Goal: Information Seeking & Learning: Learn about a topic

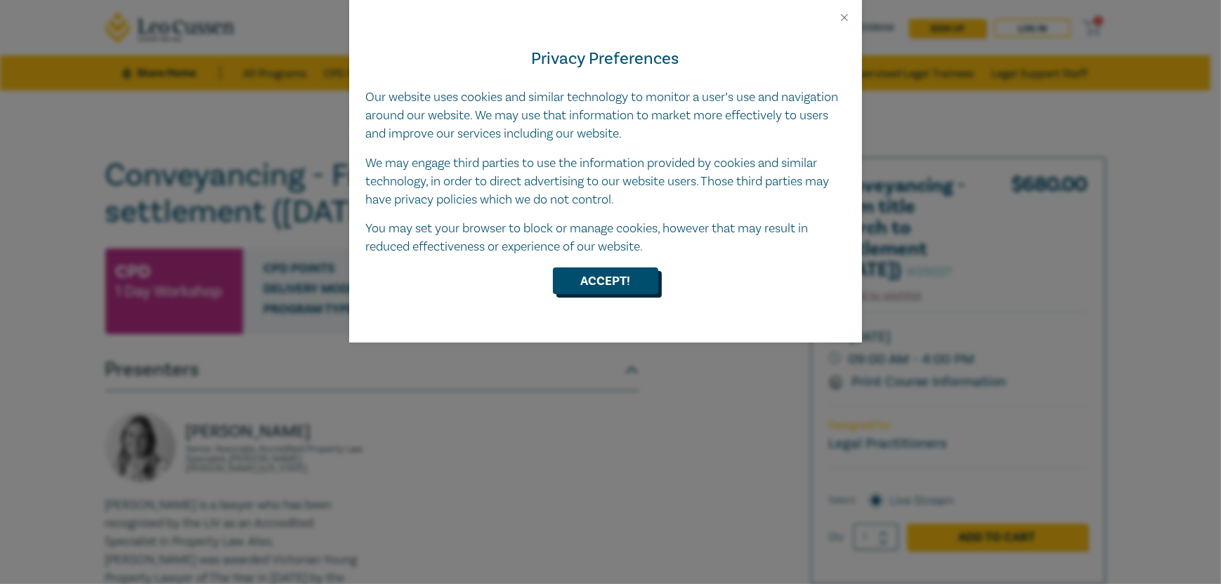
drag, startPoint x: 0, startPoint y: 0, endPoint x: 600, endPoint y: 272, distance: 659.1
click at [600, 272] on button "Accept!" at bounding box center [605, 281] width 105 height 27
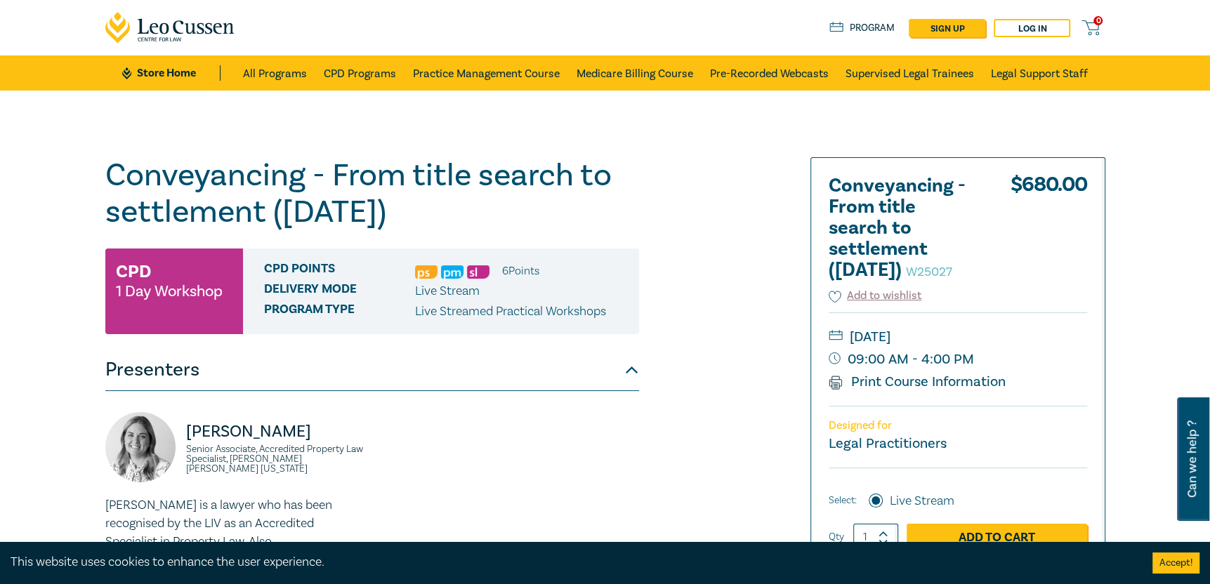
click at [181, 72] on link "Store Home" at bounding box center [171, 72] width 98 height 15
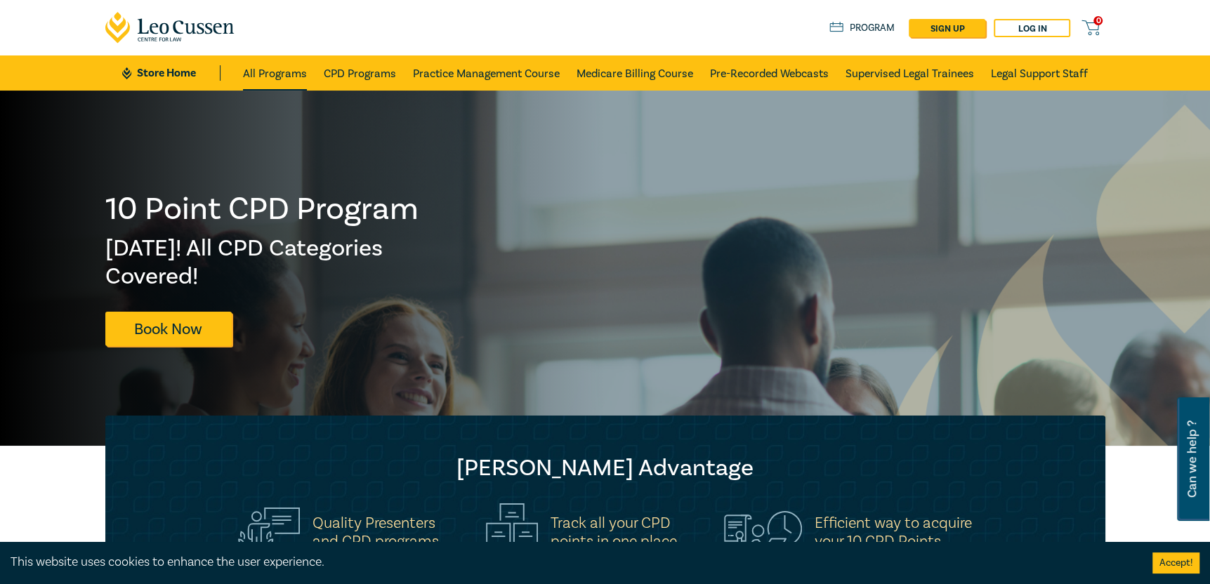
click at [258, 75] on link "All Programs" at bounding box center [275, 72] width 64 height 35
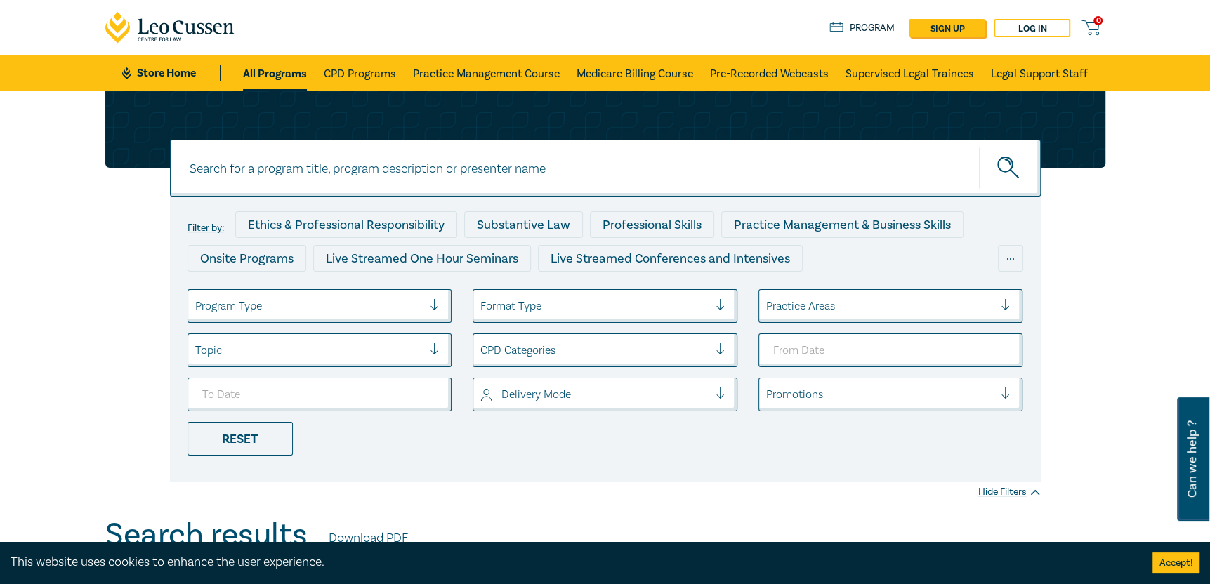
click at [447, 178] on input at bounding box center [605, 168] width 871 height 57
type input "conveyancing"
click at [979, 147] on button "submit" at bounding box center [1010, 168] width 62 height 43
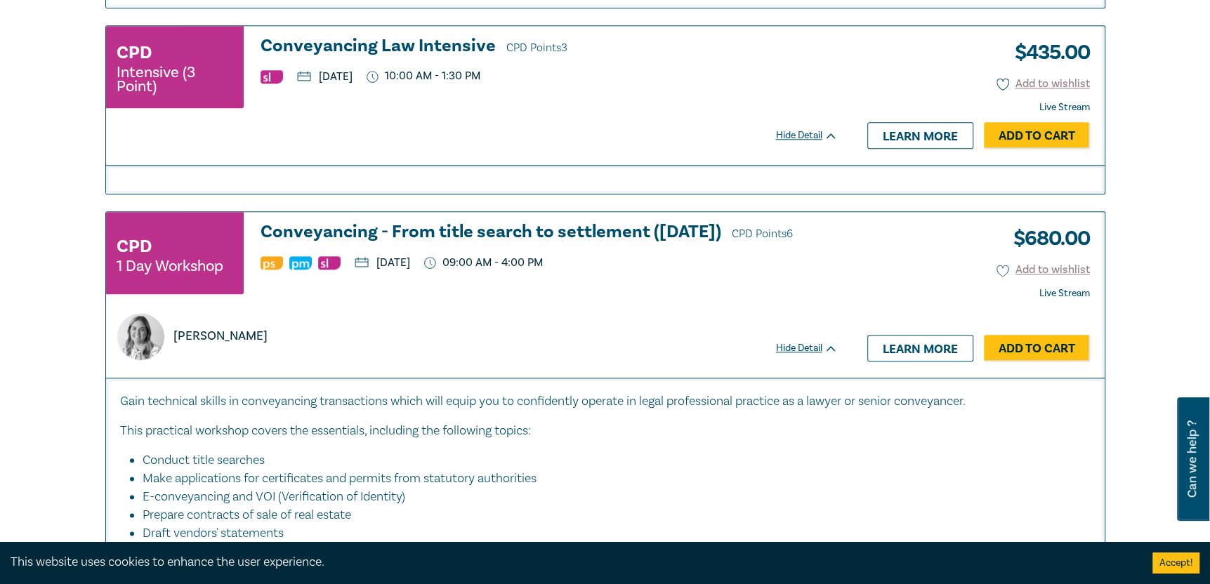
scroll to position [1124, 0]
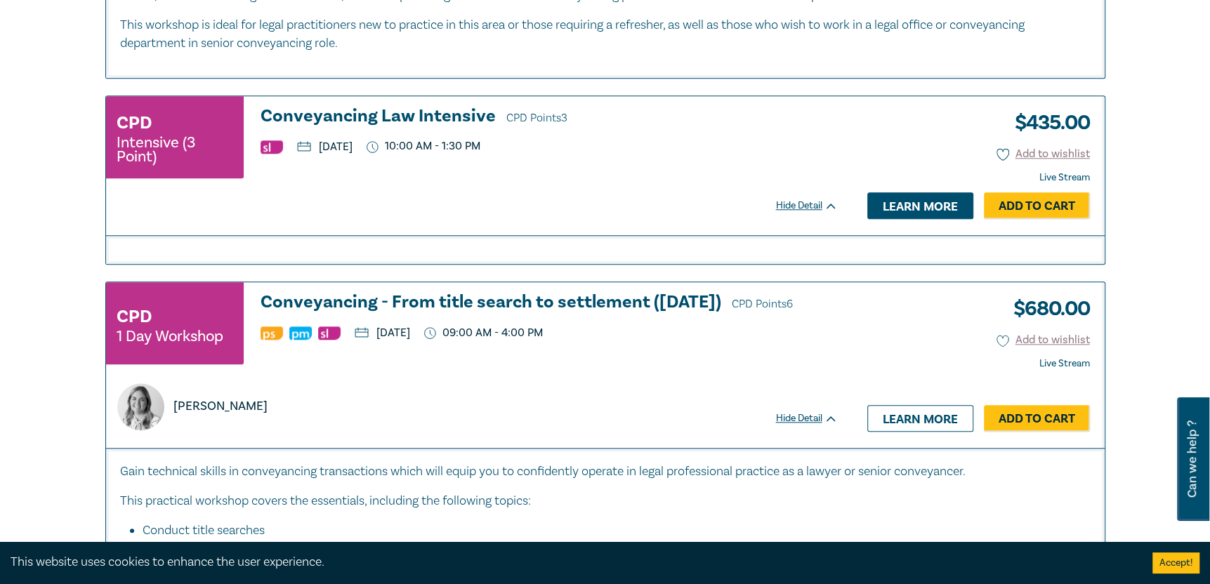
click at [937, 197] on link "Learn more" at bounding box center [920, 205] width 106 height 27
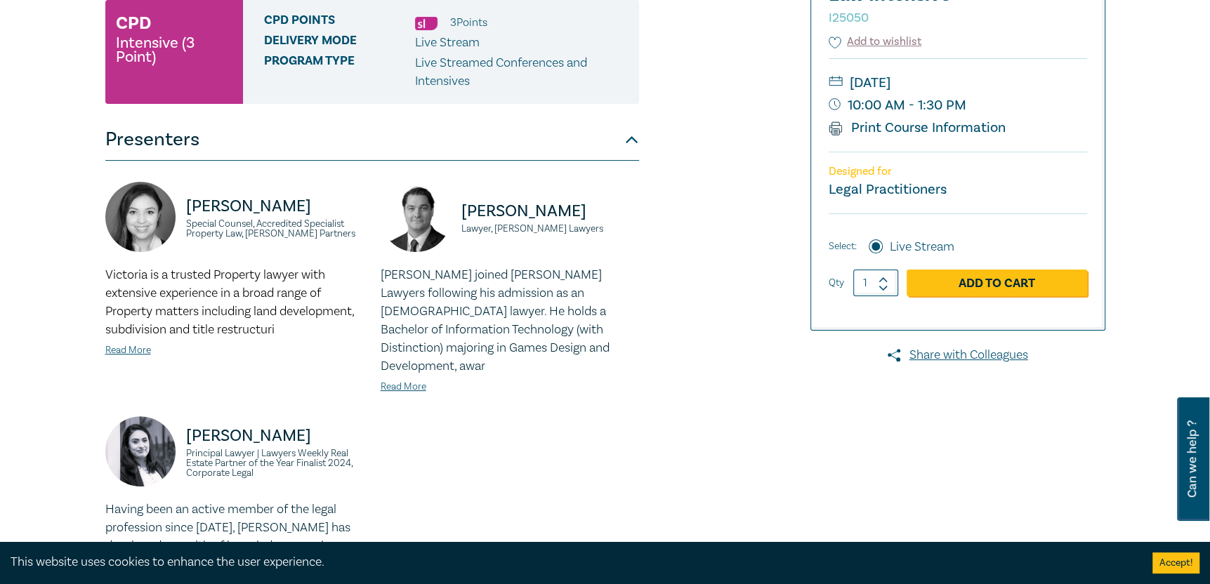
scroll to position [493, 0]
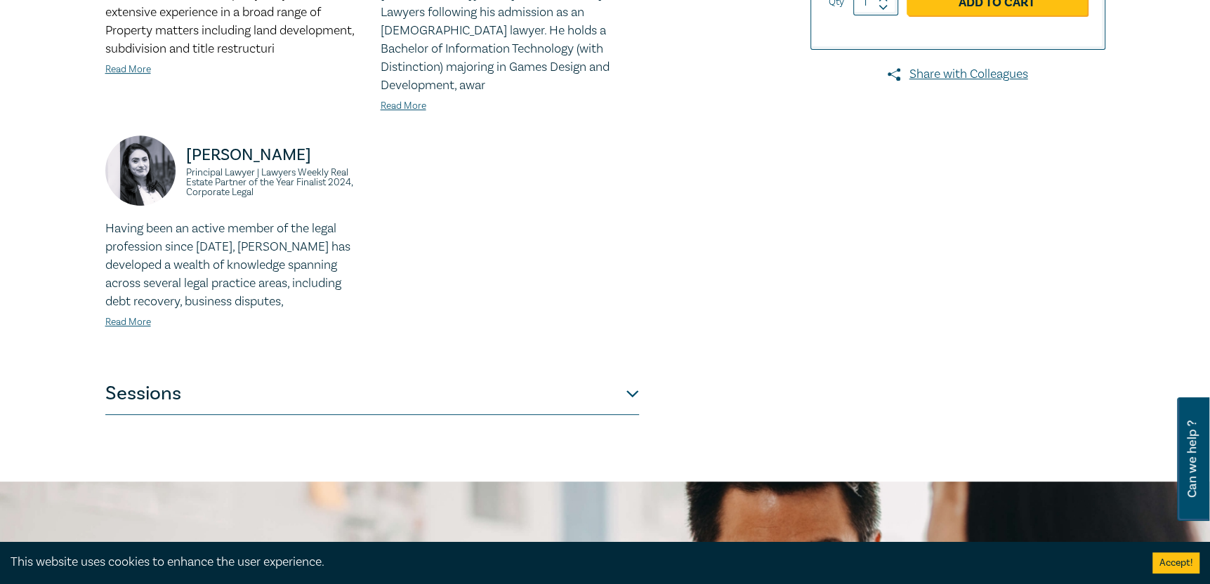
click at [629, 374] on button "Sessions" at bounding box center [372, 394] width 534 height 42
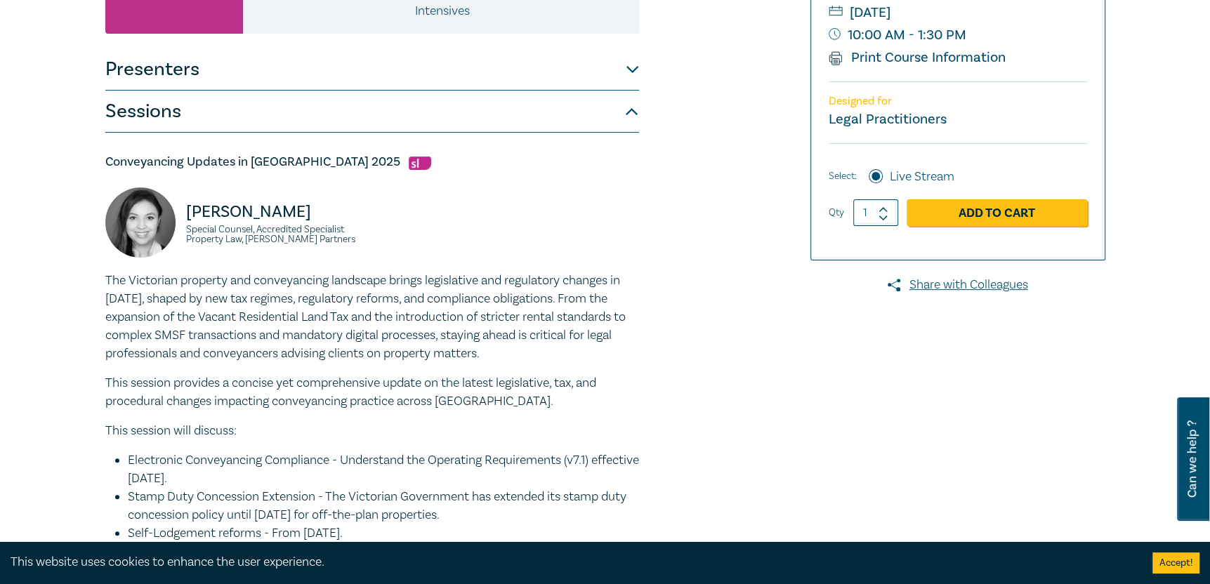
scroll to position [72, 0]
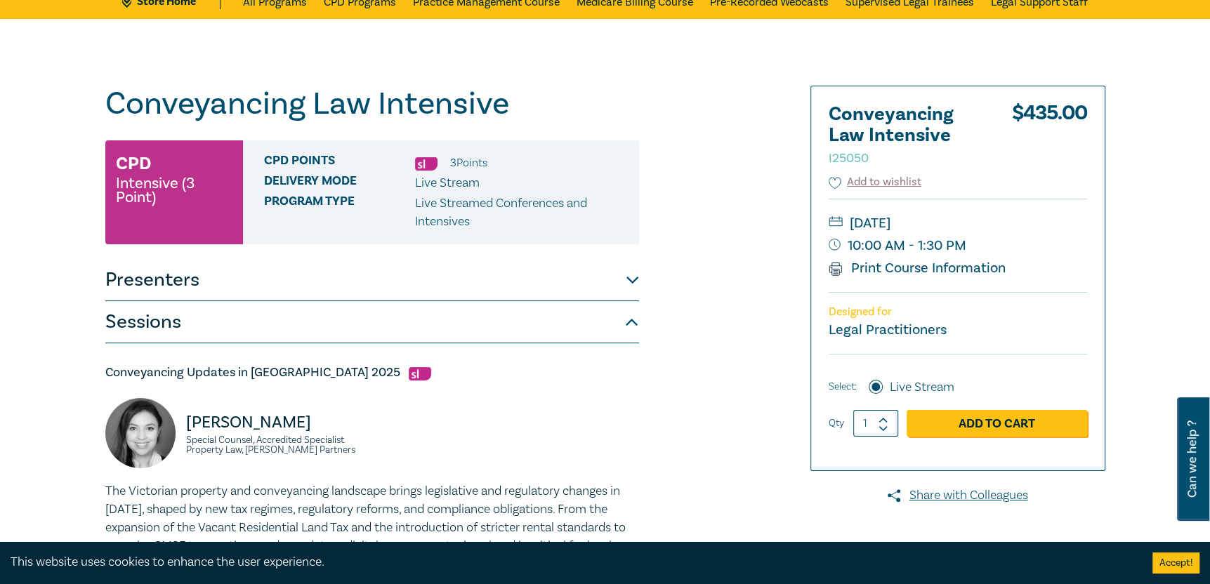
click at [304, 283] on button "Presenters" at bounding box center [372, 280] width 534 height 42
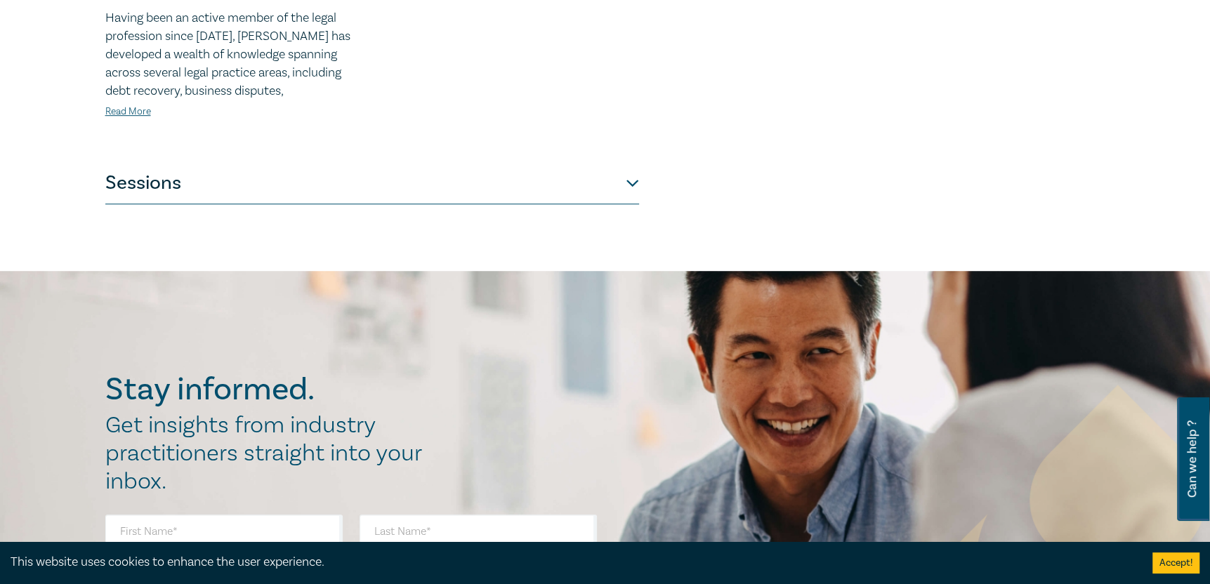
scroll to position [493, 0]
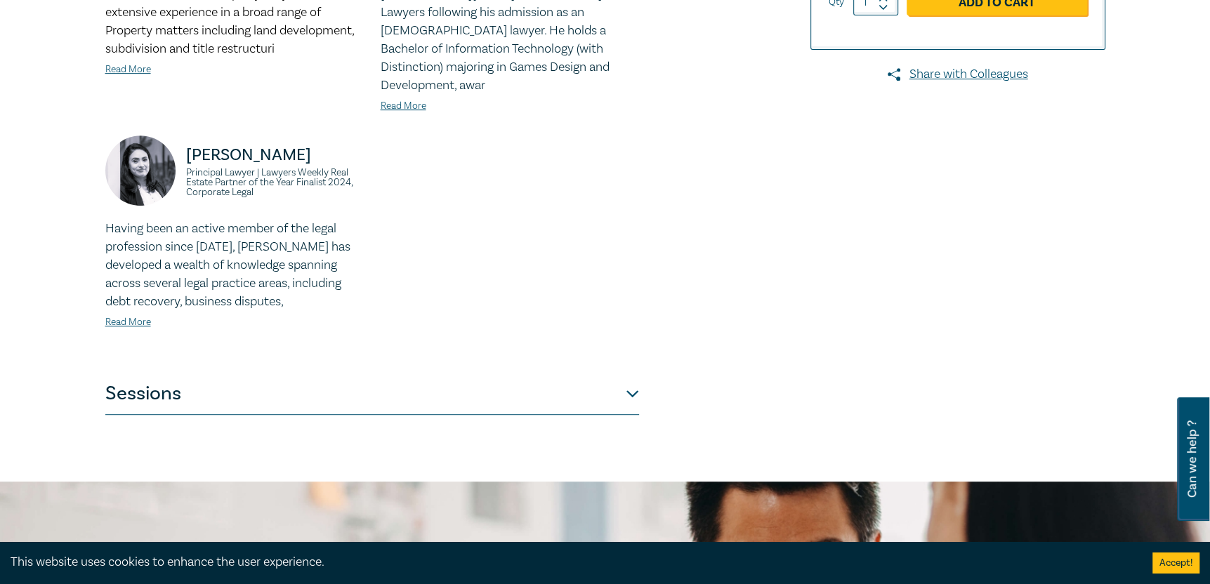
click at [146, 373] on button "Sessions" at bounding box center [372, 394] width 534 height 42
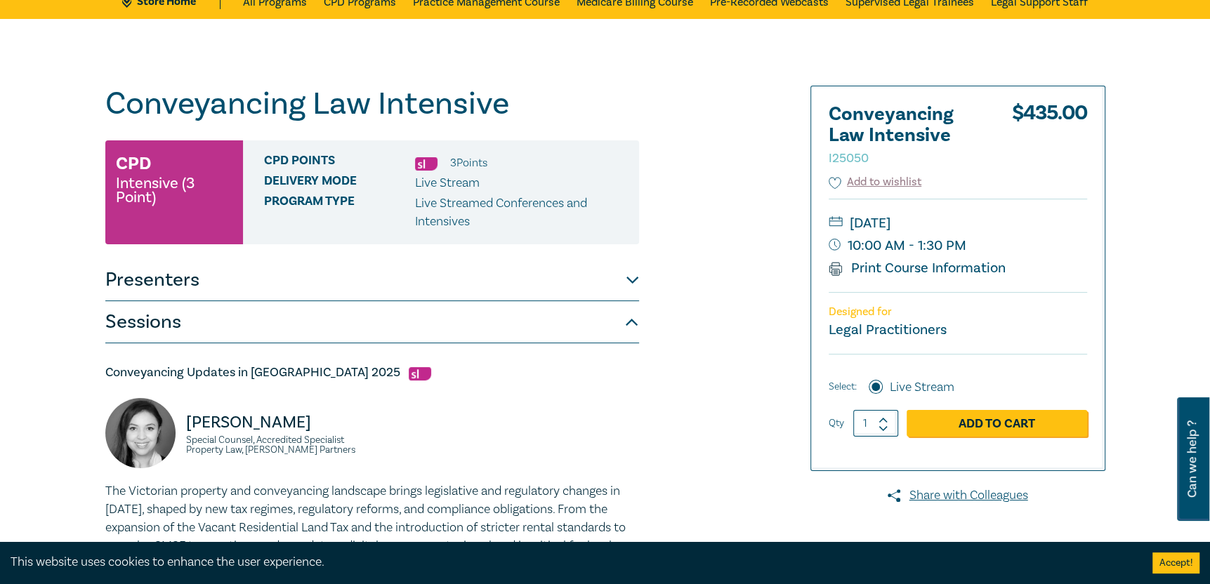
scroll to position [0, 0]
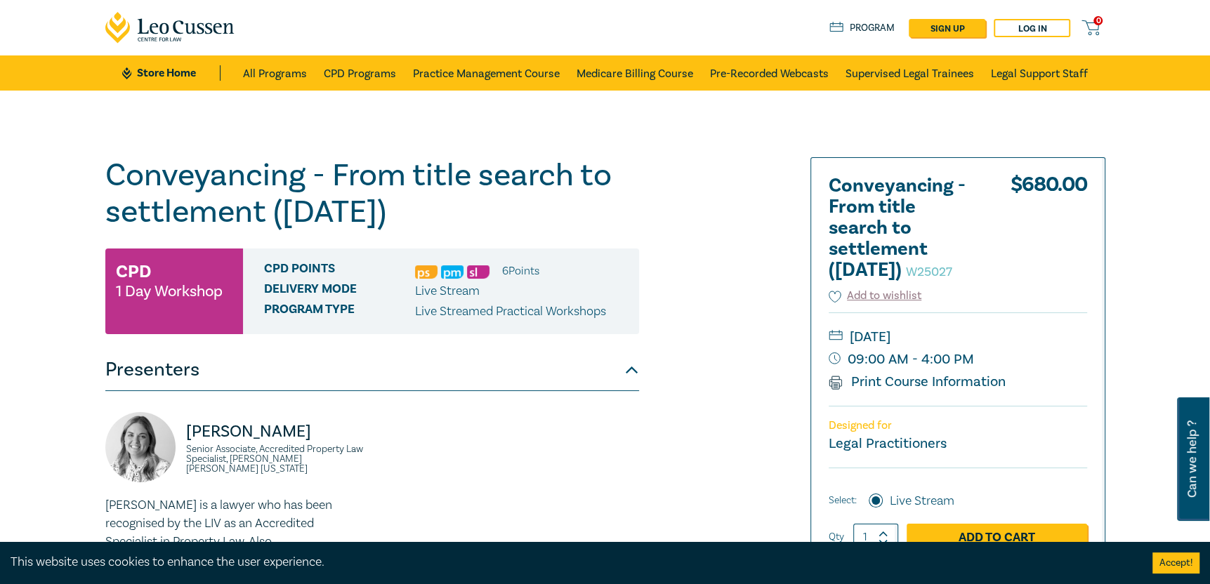
click at [277, 195] on h1 "Conveyancing - From title search to settlement (August 2025) W25027" at bounding box center [372, 193] width 534 height 73
drag, startPoint x: 110, startPoint y: 172, endPoint x: 118, endPoint y: 172, distance: 8.4
click at [114, 173] on h1 "Conveyancing - From title search to settlement (August 2025) W25027" at bounding box center [372, 193] width 534 height 73
drag, startPoint x: 106, startPoint y: 171, endPoint x: 478, endPoint y: 211, distance: 373.6
click at [478, 211] on h1 "Conveyancing - From title search to settlement (August 2025) W25027" at bounding box center [372, 193] width 534 height 73
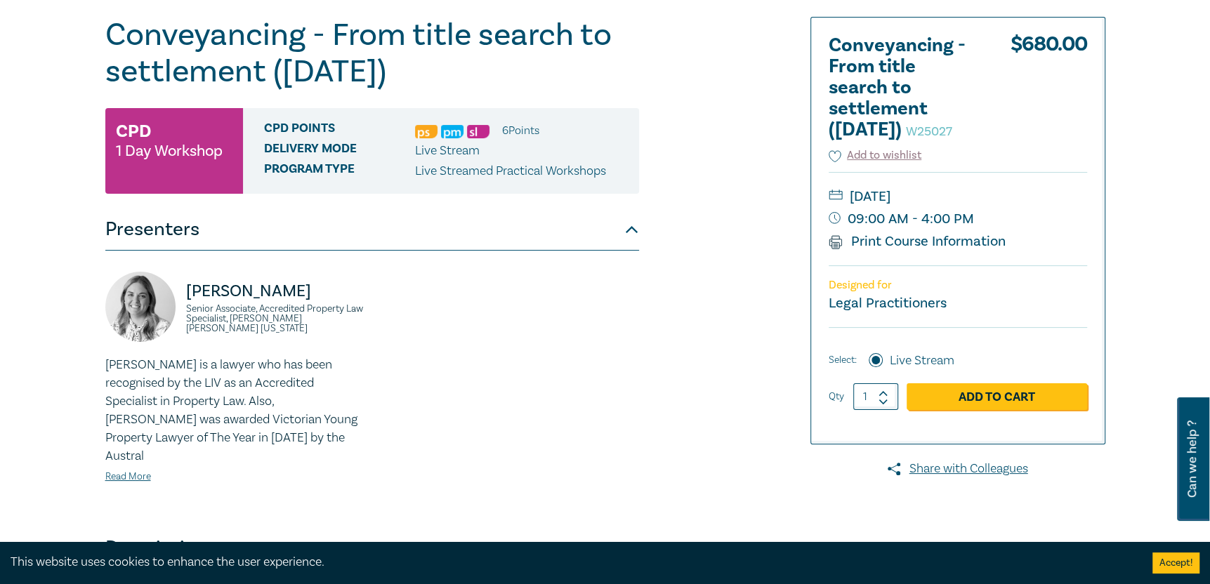
scroll to position [211, 0]
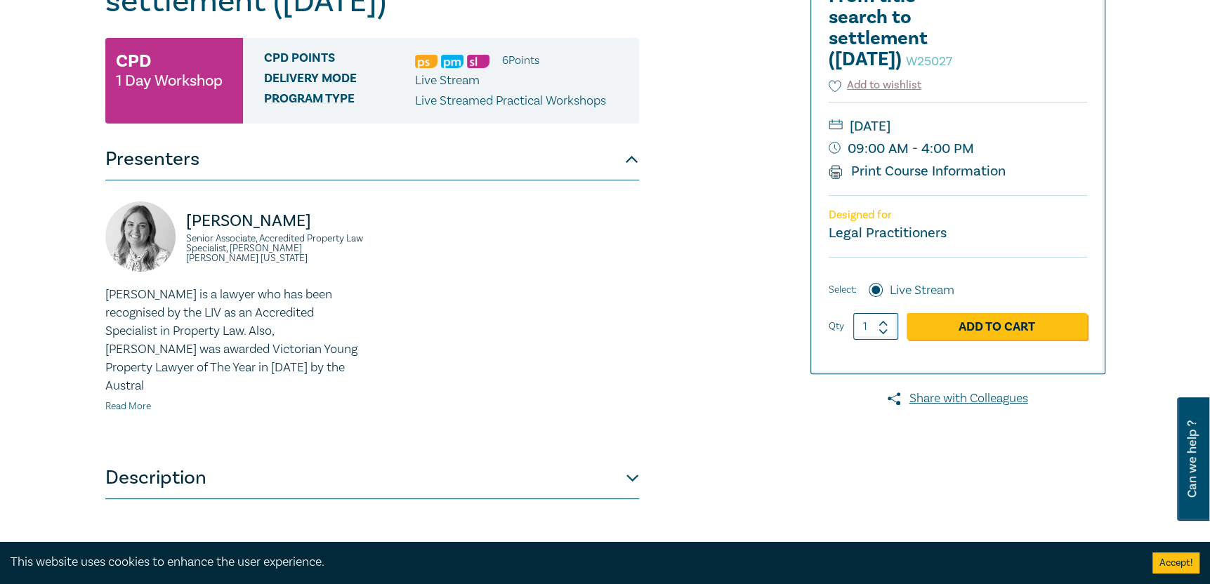
click at [130, 400] on link "Read More" at bounding box center [128, 406] width 46 height 13
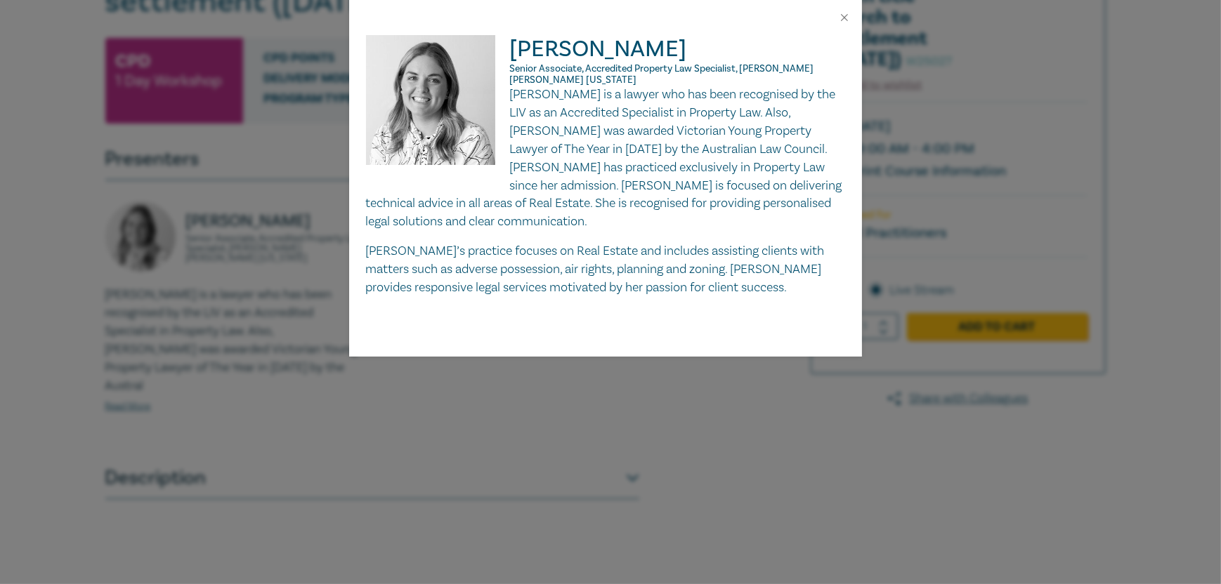
click at [666, 89] on p "Lydia Eastwood is a lawyer who has been recognised by the LIV as an Accredited …" at bounding box center [605, 158] width 479 height 145
drag, startPoint x: 846, startPoint y: 16, endPoint x: 821, endPoint y: 27, distance: 27.0
click at [845, 16] on button "Close" at bounding box center [844, 17] width 13 height 13
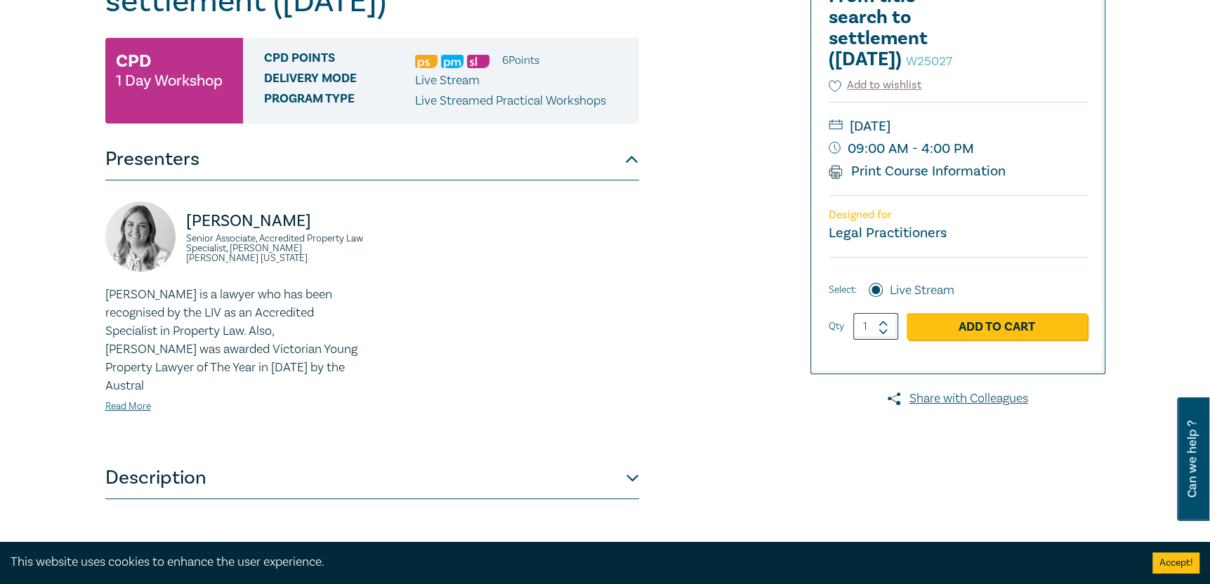
scroll to position [0, 0]
